Goal: Information Seeking & Learning: Learn about a topic

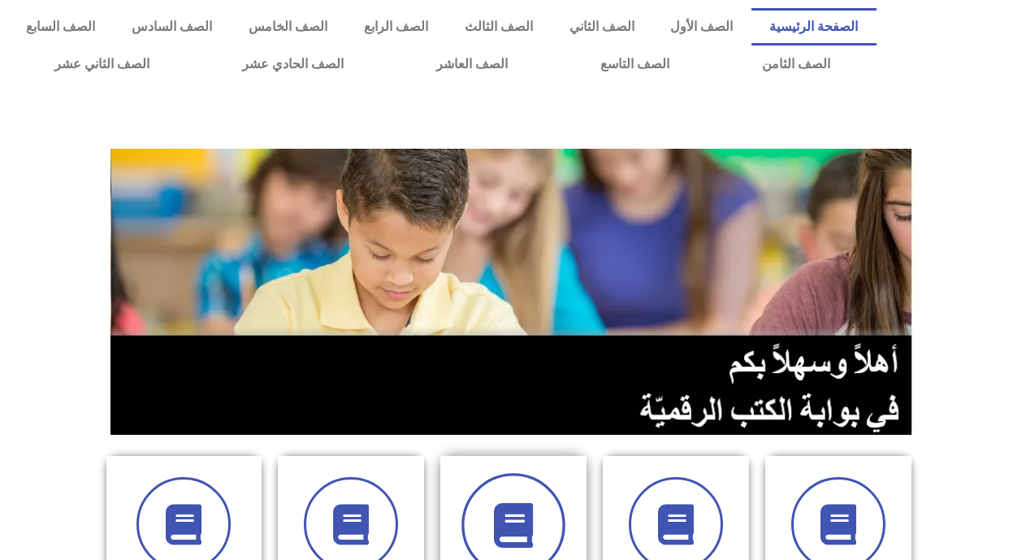
click at [521, 504] on icon at bounding box center [513, 525] width 45 height 45
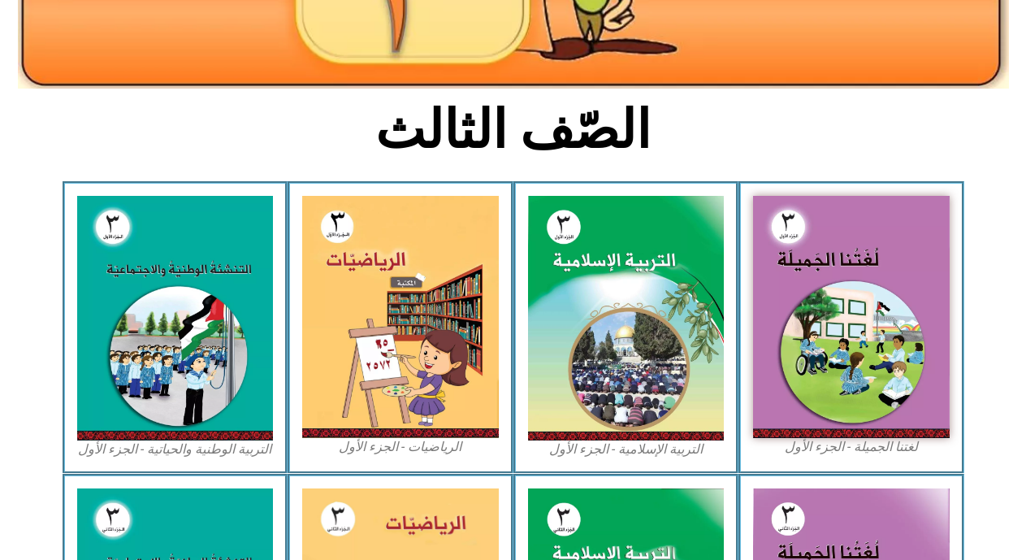
scroll to position [325, 0]
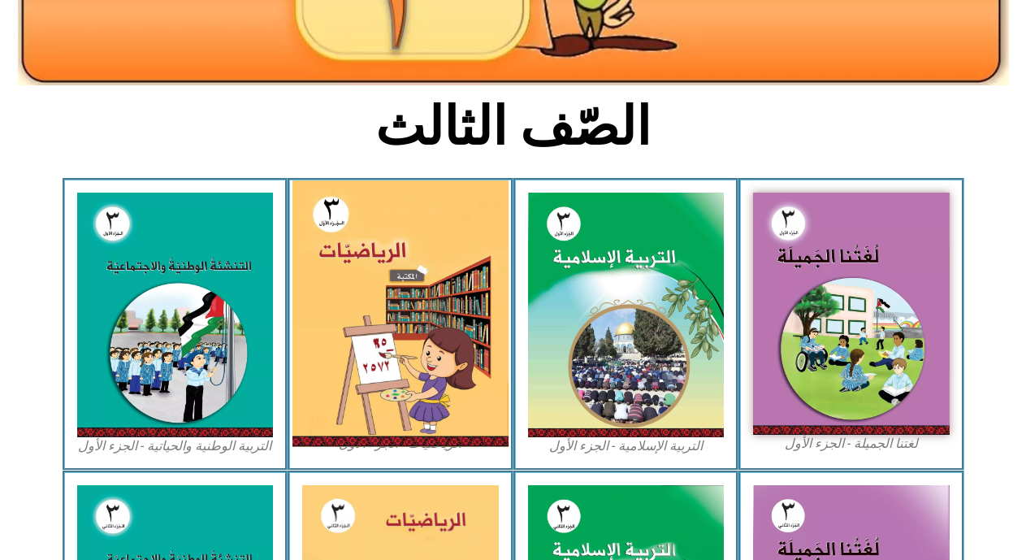
click at [370, 347] on img at bounding box center [400, 313] width 216 height 266
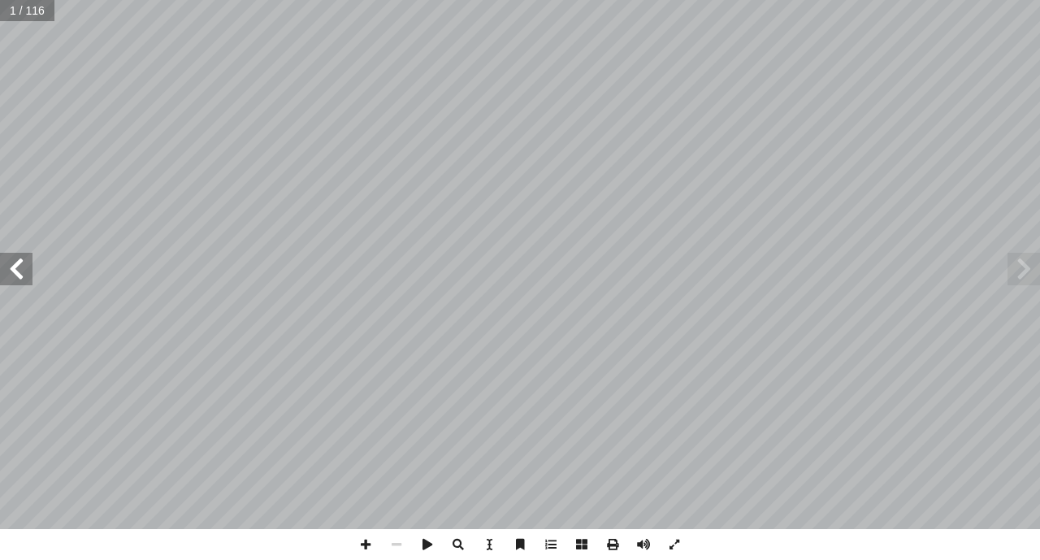
click at [25, 257] on span at bounding box center [16, 269] width 32 height 32
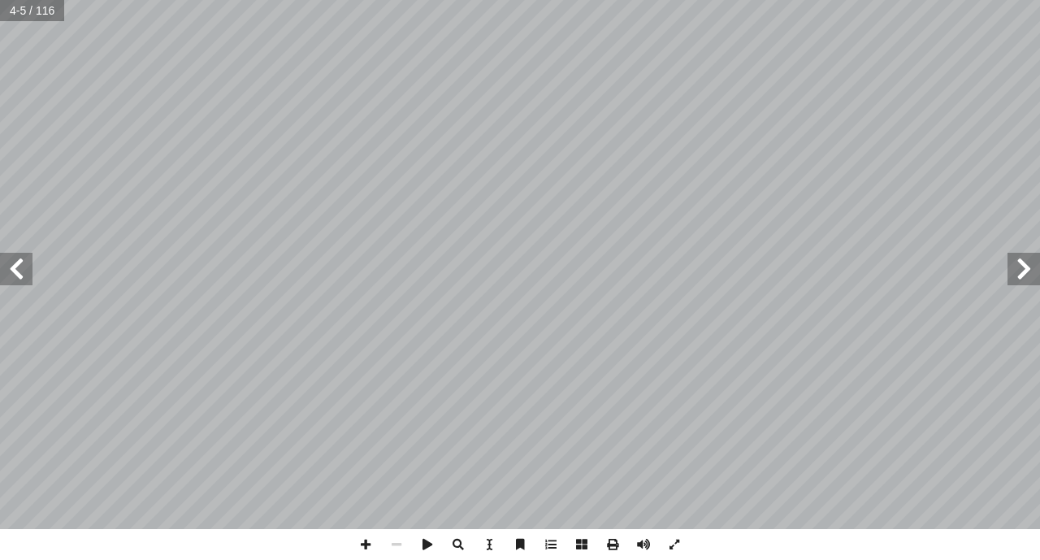
click at [25, 257] on span at bounding box center [16, 269] width 32 height 32
click at [367, 540] on span at bounding box center [365, 544] width 31 height 31
click at [18, 267] on span at bounding box center [16, 269] width 32 height 32
click at [1022, 266] on span at bounding box center [1023, 269] width 32 height 32
click at [1030, 274] on span at bounding box center [1023, 269] width 32 height 32
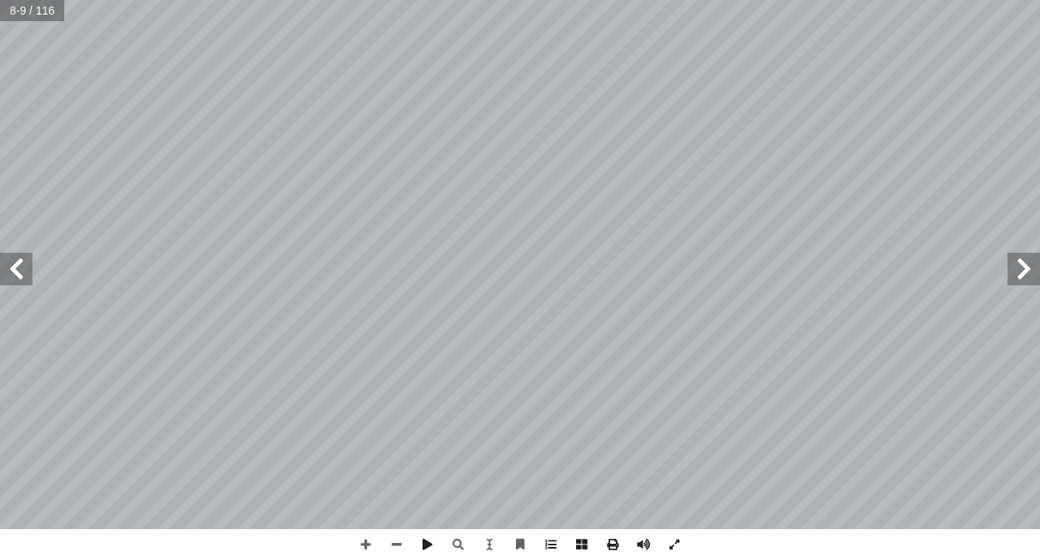
click at [13, 263] on span at bounding box center [16, 269] width 32 height 32
click at [28, 270] on span at bounding box center [16, 269] width 32 height 32
click at [1024, 264] on span at bounding box center [1023, 269] width 32 height 32
click at [6, 273] on span at bounding box center [16, 269] width 32 height 32
click at [1031, 279] on span at bounding box center [1023, 269] width 32 height 32
